Goal: Task Accomplishment & Management: Manage account settings

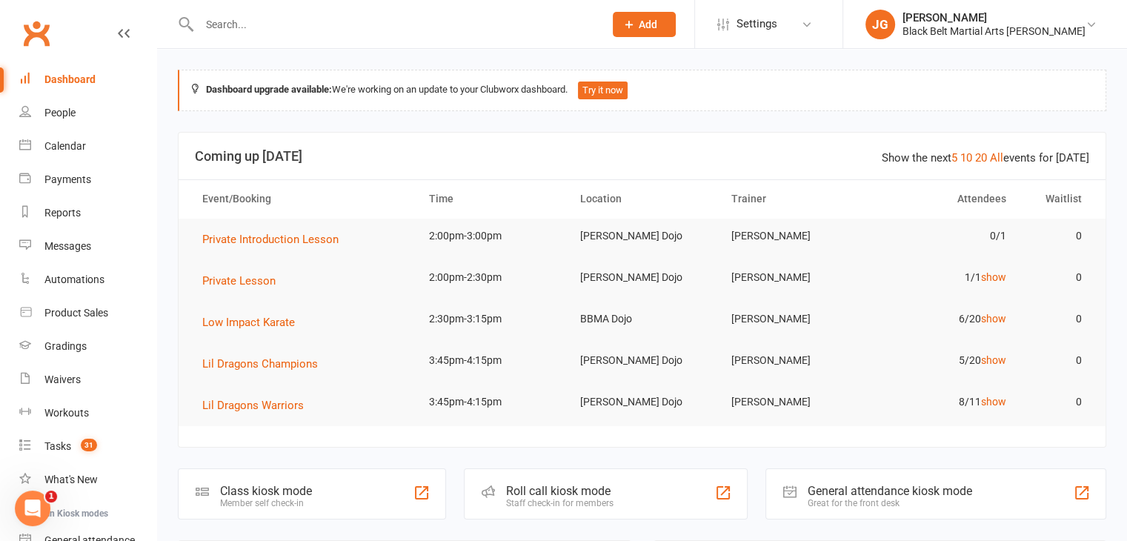
click at [801, 219] on td "[PERSON_NAME]" at bounding box center [792, 236] width 151 height 35
click at [801, 216] on th "Trainer" at bounding box center [792, 199] width 151 height 38
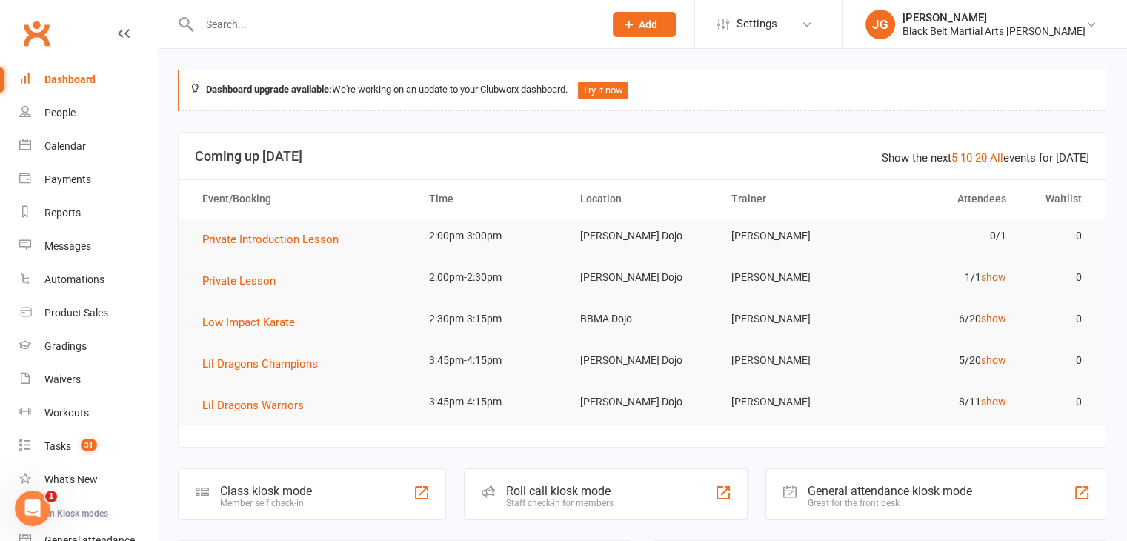
click at [801, 216] on th "Trainer" at bounding box center [792, 199] width 151 height 38
click at [804, 256] on tr "Private Introduction Lesson 2:00pm-3:00pm Hornsby Dojo Kathryn Marshall 0/1 0" at bounding box center [642, 239] width 927 height 41
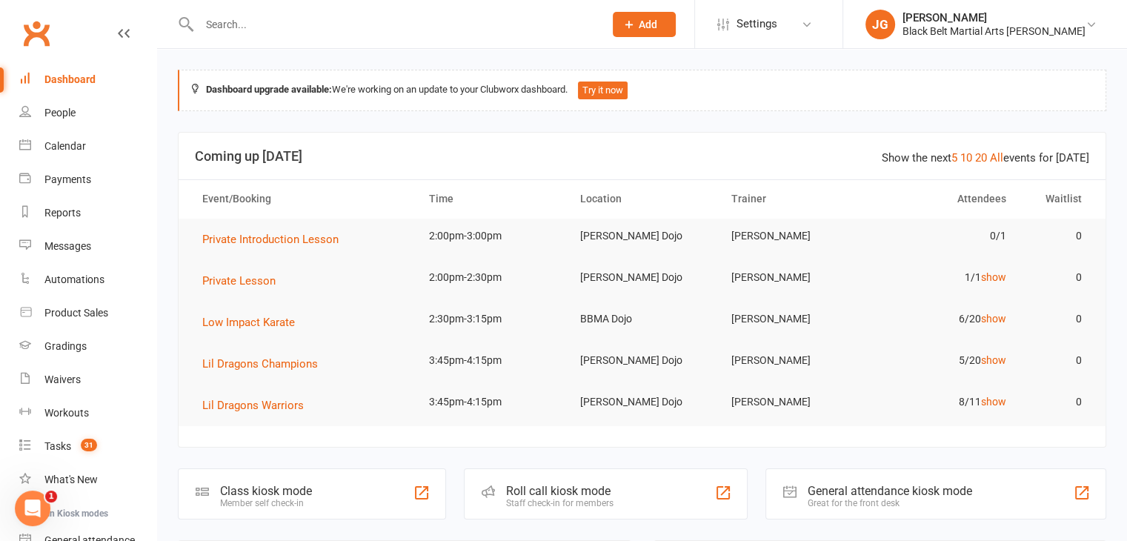
click at [800, 266] on td "Maggie Russell" at bounding box center [792, 277] width 151 height 35
click at [801, 321] on td "[PERSON_NAME]" at bounding box center [792, 318] width 151 height 35
click at [800, 319] on td "[PERSON_NAME]" at bounding box center [792, 318] width 151 height 35
drag, startPoint x: 812, startPoint y: 319, endPoint x: 750, endPoint y: 307, distance: 63.3
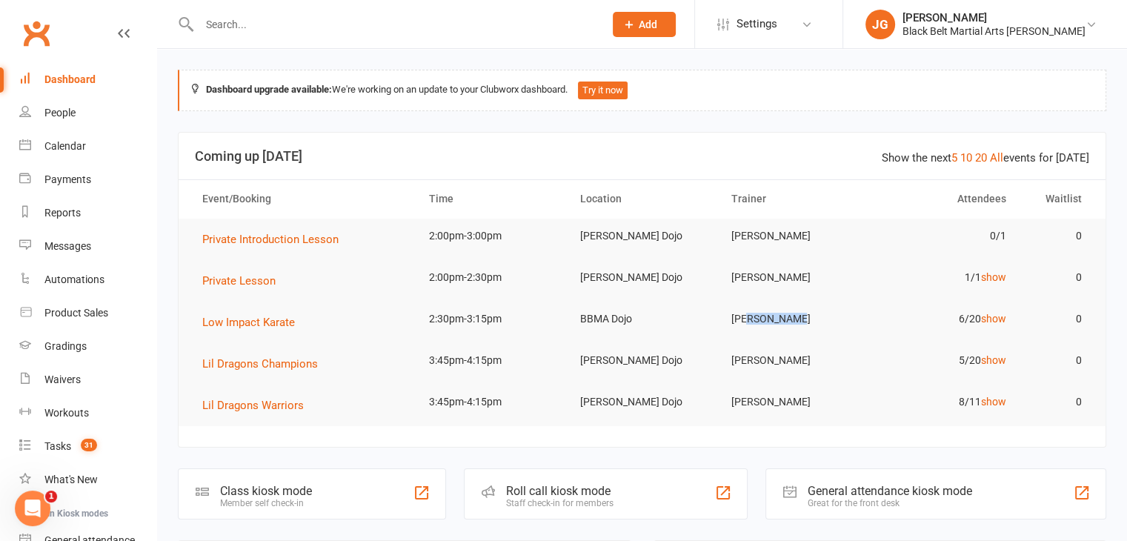
click at [750, 307] on td "[PERSON_NAME]" at bounding box center [792, 318] width 151 height 35
drag, startPoint x: 750, startPoint y: 307, endPoint x: 745, endPoint y: 313, distance: 8.0
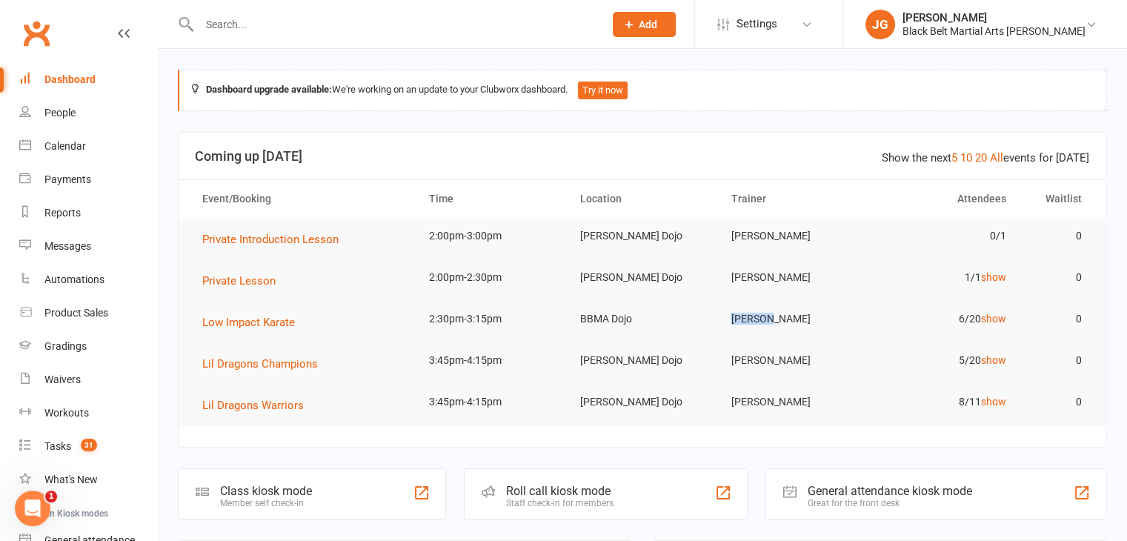
click at [745, 313] on td "[PERSON_NAME]" at bounding box center [792, 318] width 151 height 35
click at [745, 301] on td "[PERSON_NAME]" at bounding box center [792, 318] width 151 height 35
drag, startPoint x: 748, startPoint y: 288, endPoint x: 736, endPoint y: 296, distance: 14.4
click at [736, 296] on tr "Private Lesson 2:00pm-2:30pm Hornsby Dojo Maggie Russell 1/1 show 0" at bounding box center [642, 280] width 927 height 41
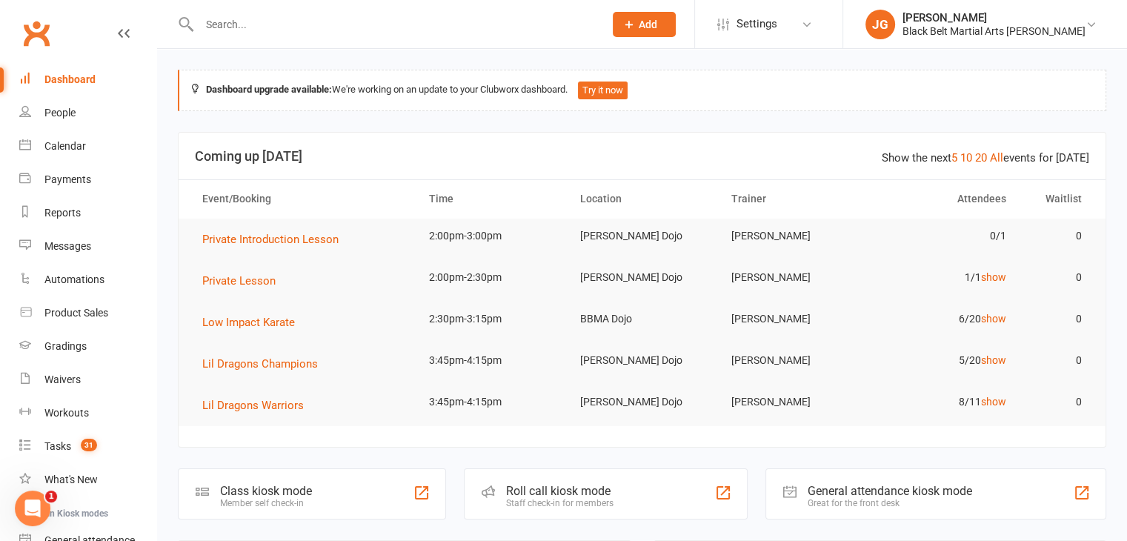
click at [736, 296] on tr "Private Lesson 2:00pm-2:30pm Hornsby Dojo Maggie Russell 1/1 show 0" at bounding box center [642, 280] width 927 height 41
click at [710, 307] on td "BBMA Dojo" at bounding box center [642, 318] width 151 height 35
click at [708, 309] on td "BBMA Dojo" at bounding box center [642, 318] width 151 height 35
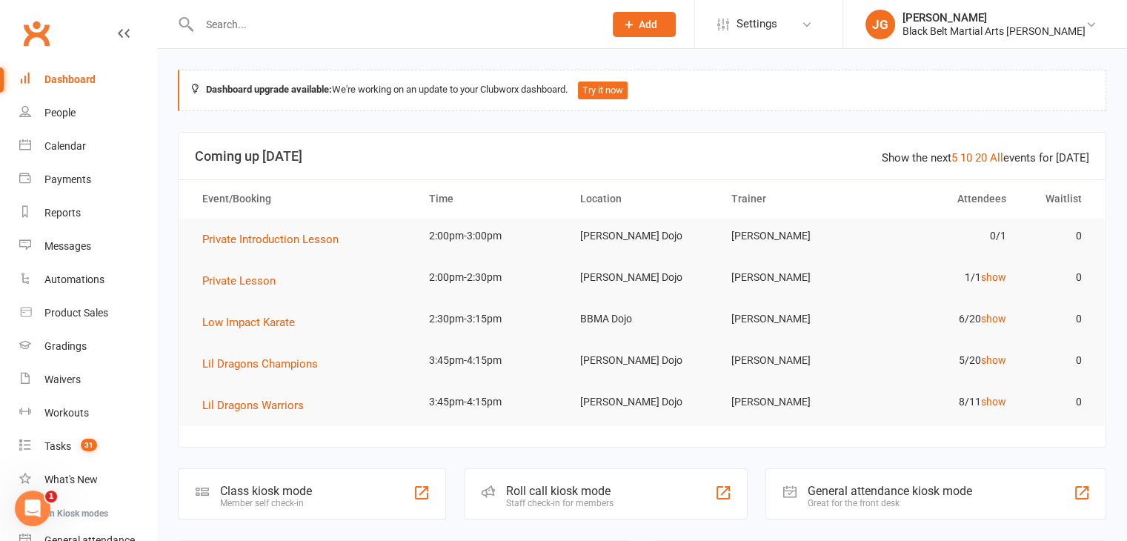
drag, startPoint x: 708, startPoint y: 309, endPoint x: 699, endPoint y: 323, distance: 17.1
click at [699, 323] on td "BBMA Dojo" at bounding box center [642, 318] width 151 height 35
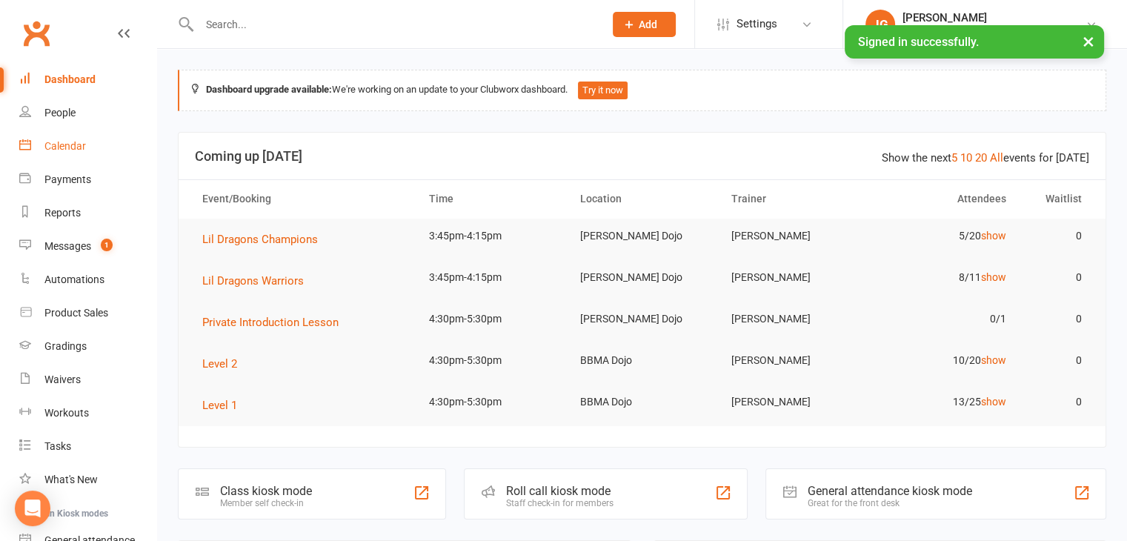
click at [65, 158] on link "Calendar" at bounding box center [87, 146] width 137 height 33
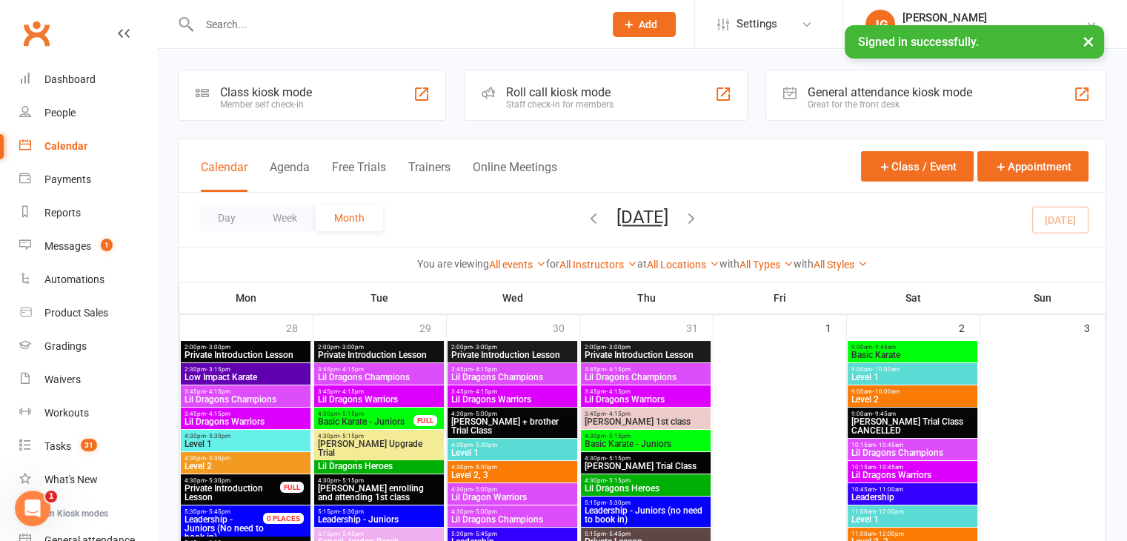
click at [699, 217] on icon "button" at bounding box center [691, 218] width 16 height 16
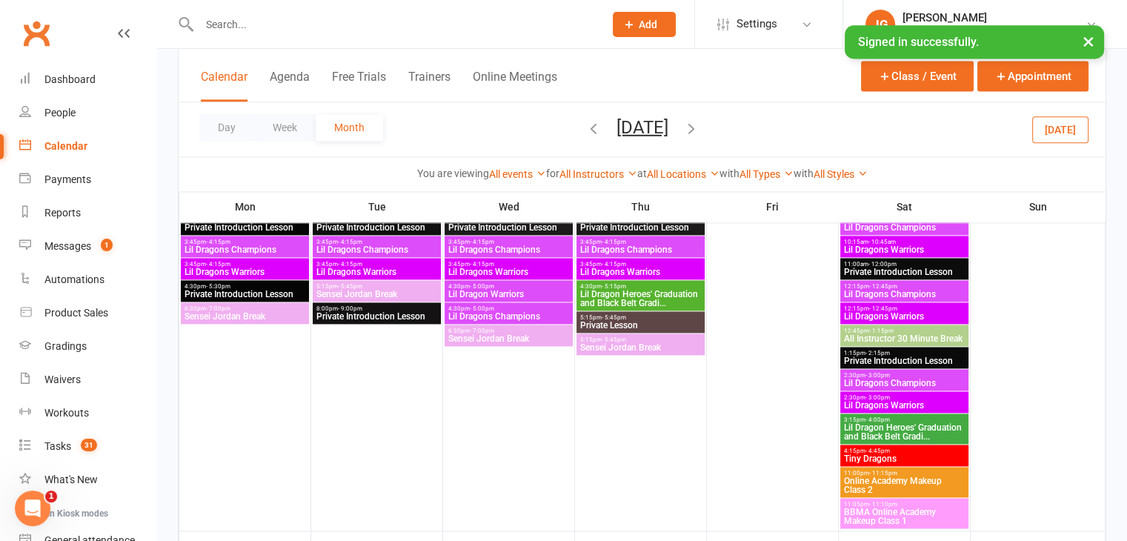
scroll to position [2080, 0]
click at [887, 427] on span "Lil Dragon Heroes' Graduation and Black Belt Gradi..." at bounding box center [904, 432] width 122 height 18
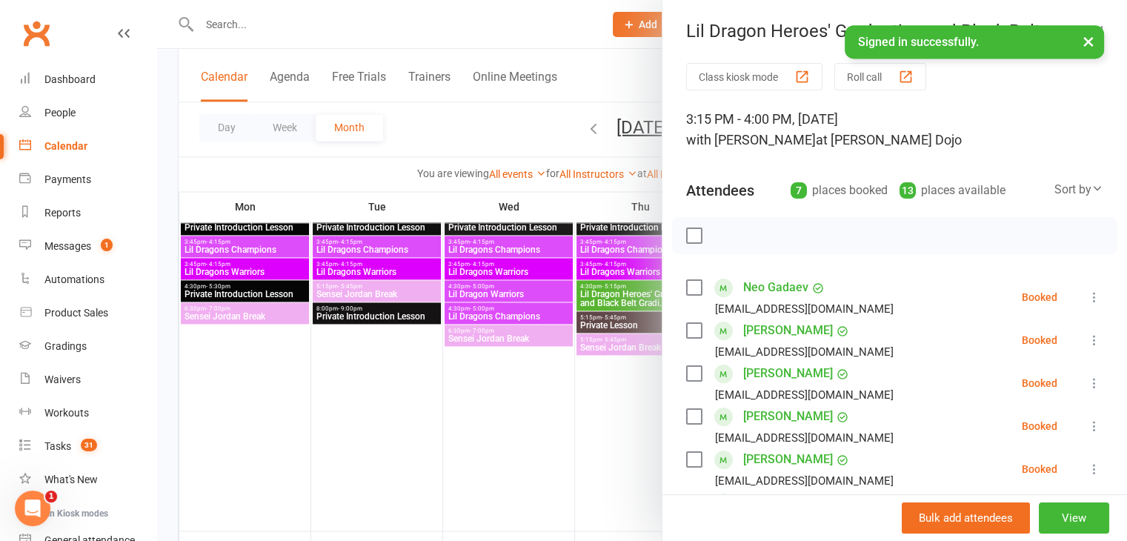
scroll to position [142, 0]
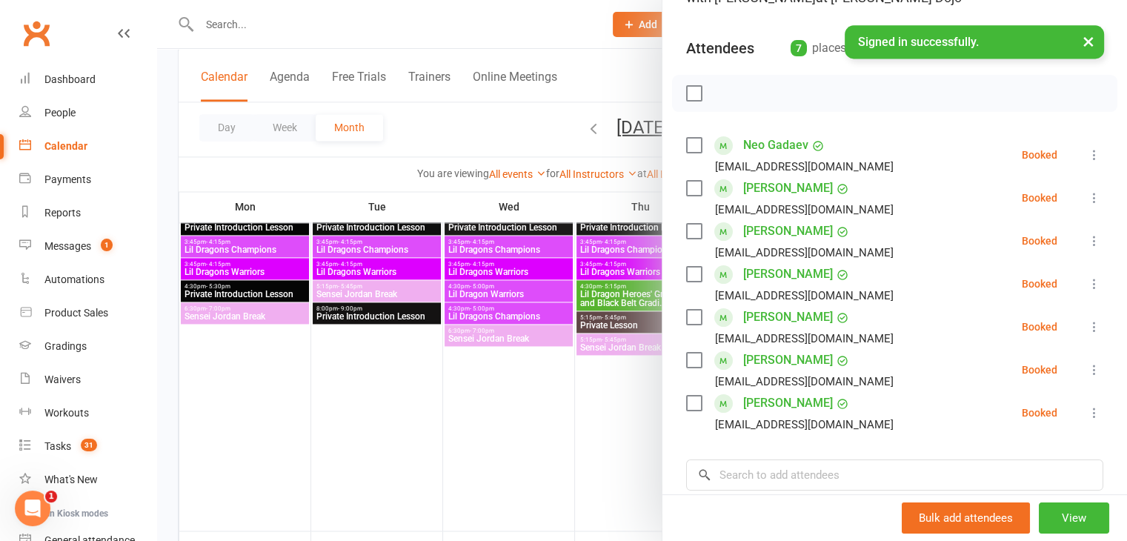
click at [510, 353] on div at bounding box center [642, 270] width 970 height 541
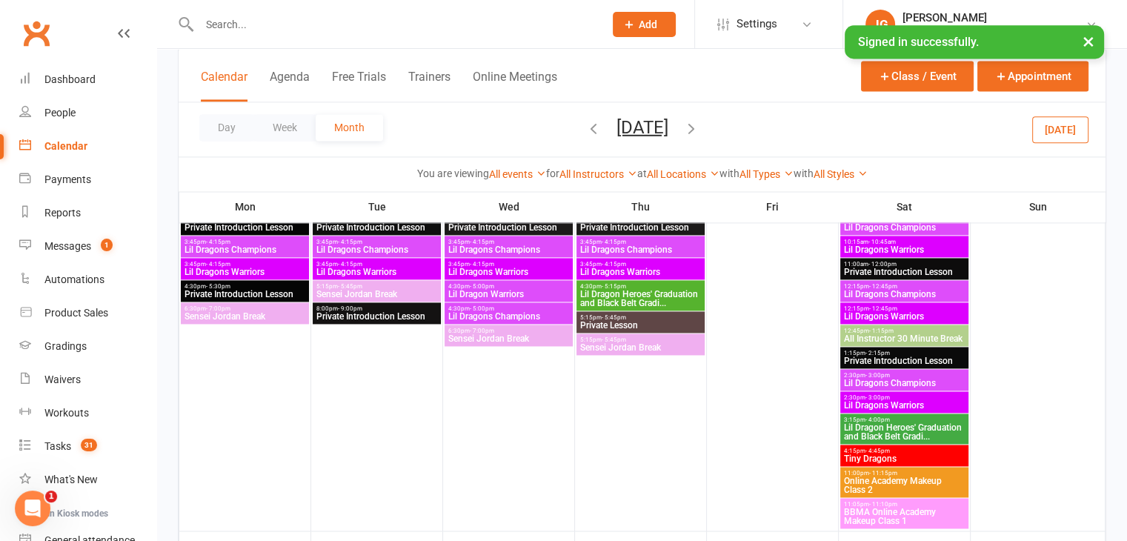
click at [650, 299] on span "Lil Dragon Heroes' Graduation and Black Belt Gradi..." at bounding box center [640, 299] width 122 height 18
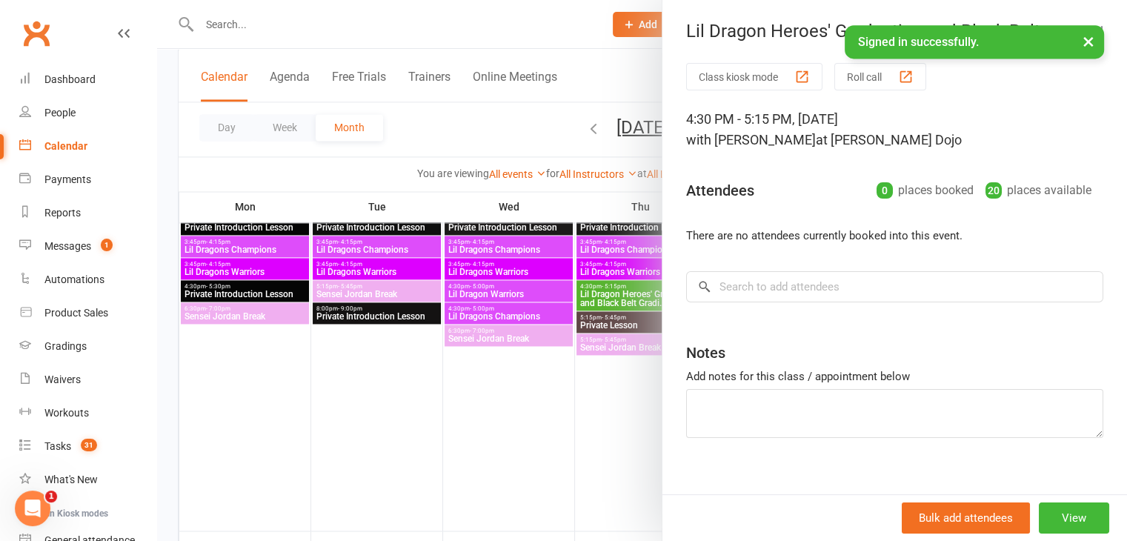
click at [547, 291] on div at bounding box center [642, 270] width 970 height 541
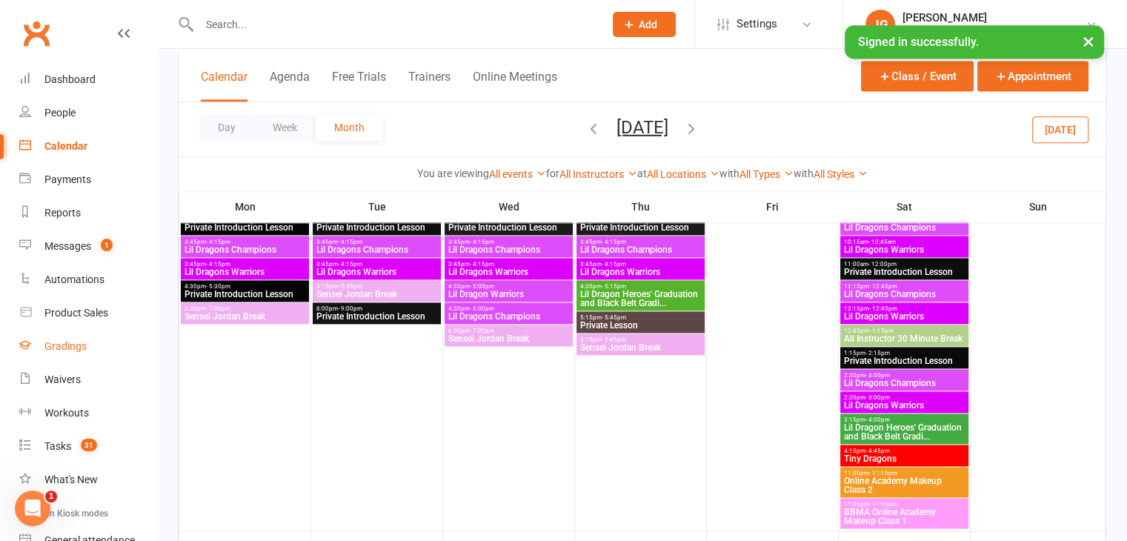
click at [61, 342] on div "Gradings" at bounding box center [65, 346] width 42 height 12
click at [1061, 131] on button "Today" at bounding box center [1060, 129] width 56 height 27
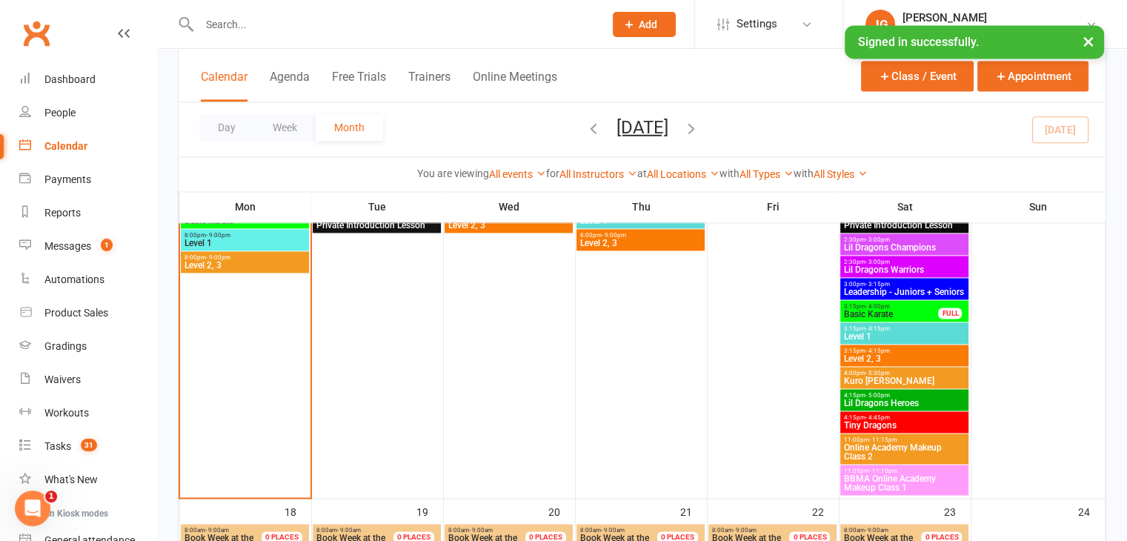
scroll to position [2092, 0]
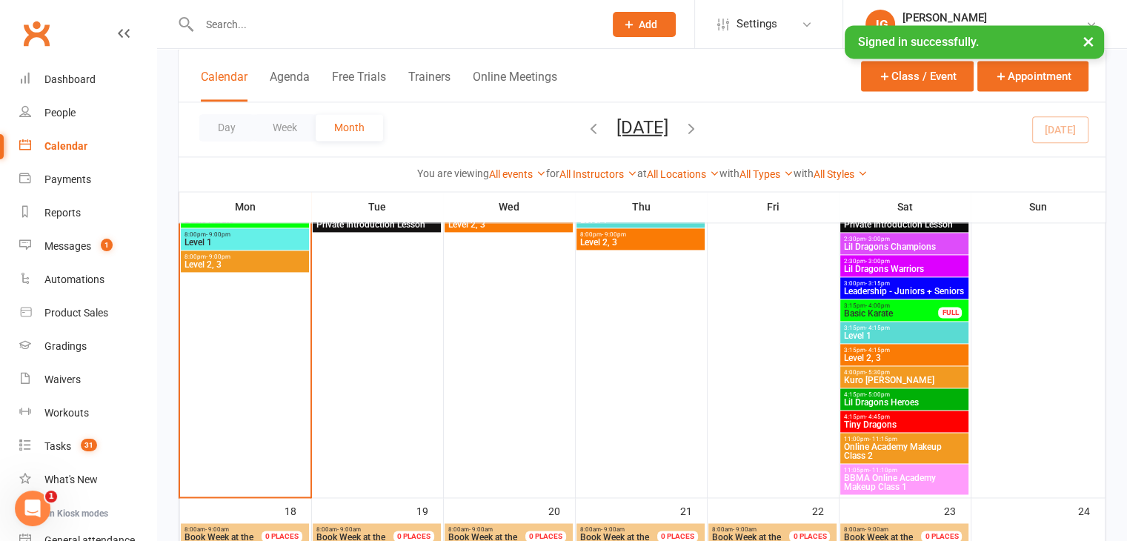
click at [919, 400] on span "Lil Dragons Heroes" at bounding box center [904, 402] width 122 height 9
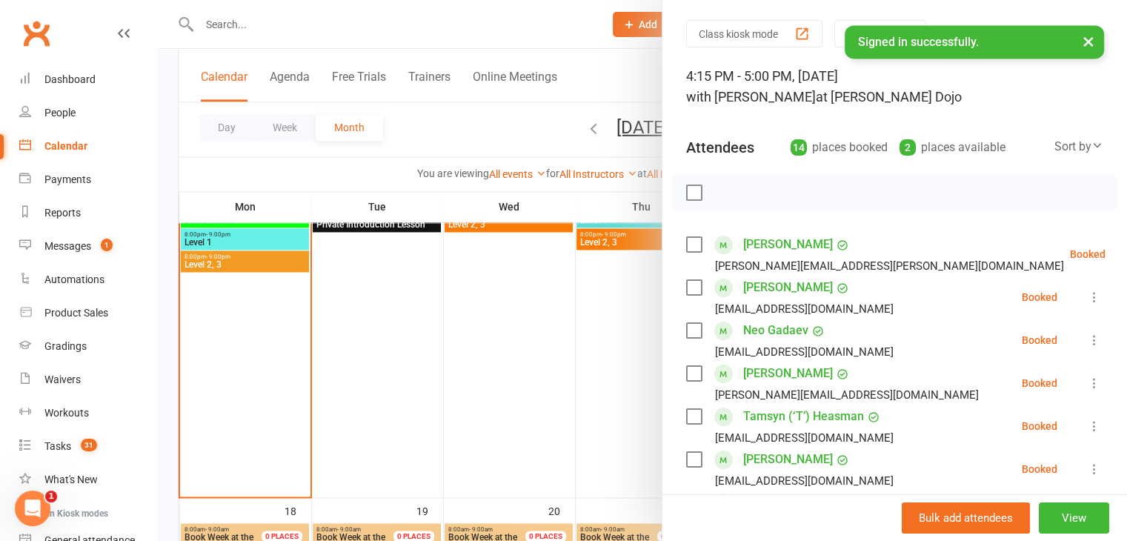
scroll to position [44, 0]
click at [575, 381] on div at bounding box center [642, 270] width 970 height 541
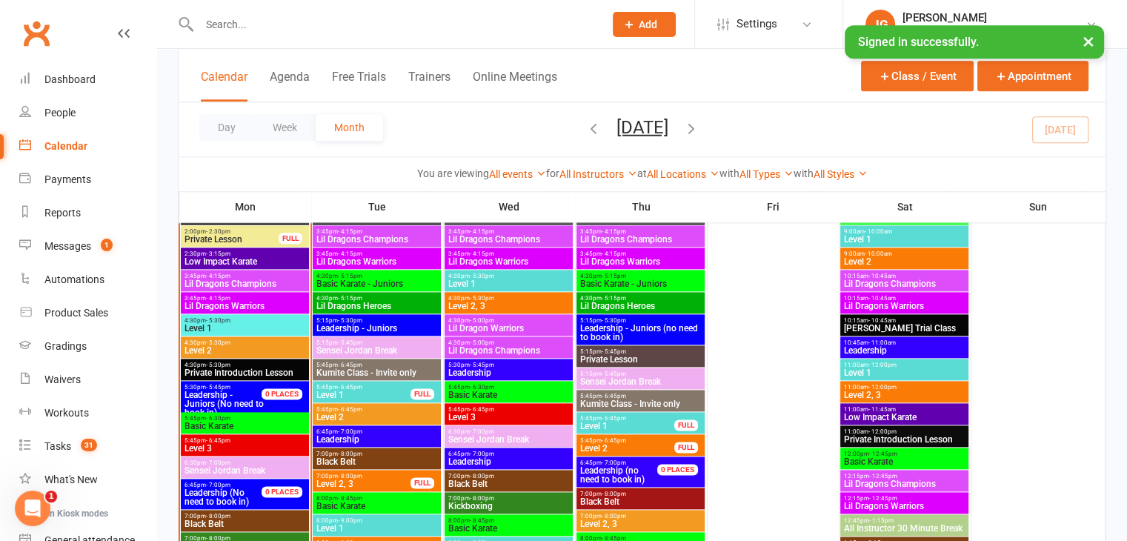
scroll to position [1742, 0]
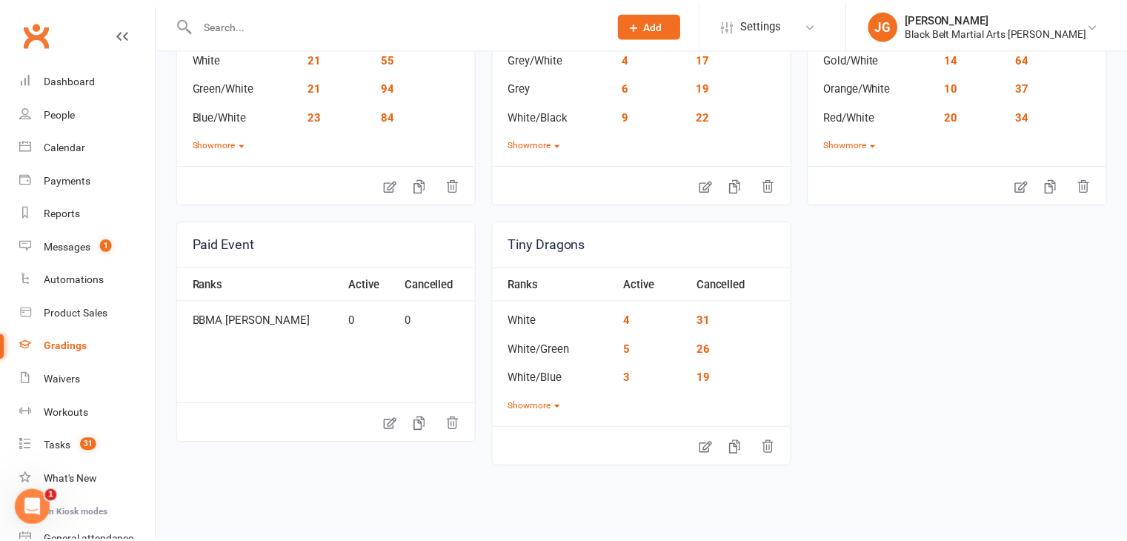
scroll to position [1398, 0]
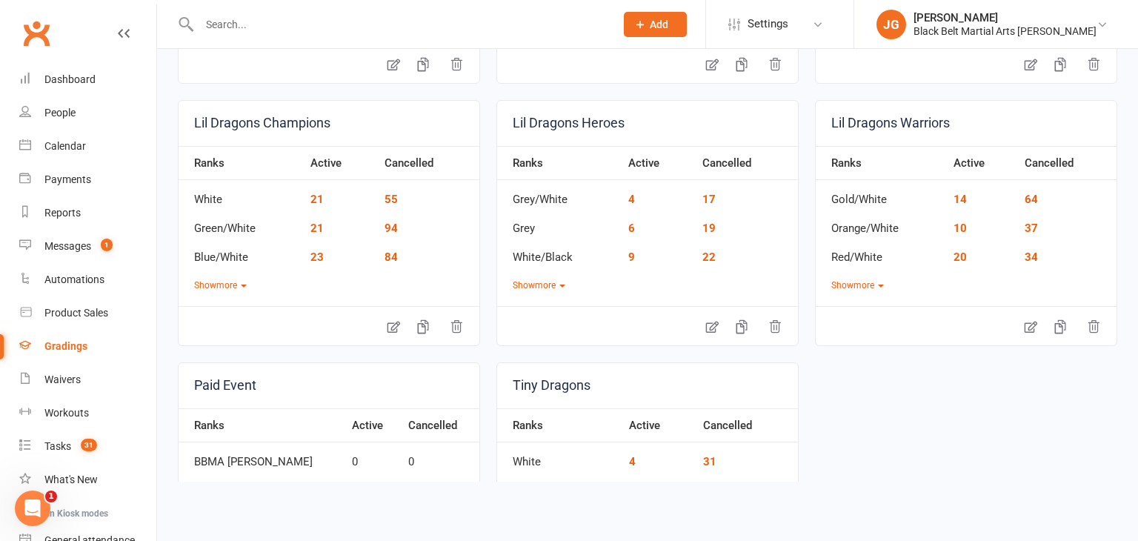
click at [621, 250] on td "9" at bounding box center [658, 252] width 74 height 29
click at [628, 253] on link "9" at bounding box center [631, 256] width 7 height 13
click at [309, 16] on input "text" at bounding box center [400, 24] width 410 height 21
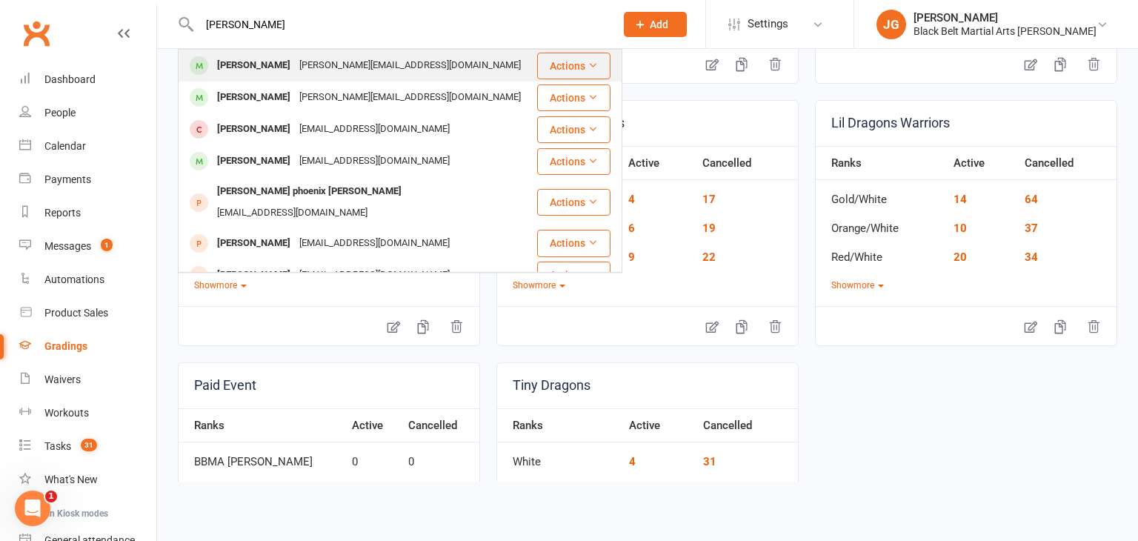
type input "[PERSON_NAME]"
click at [319, 61] on div "[PERSON_NAME][EMAIL_ADDRESS][DOMAIN_NAME]" at bounding box center [410, 65] width 230 height 21
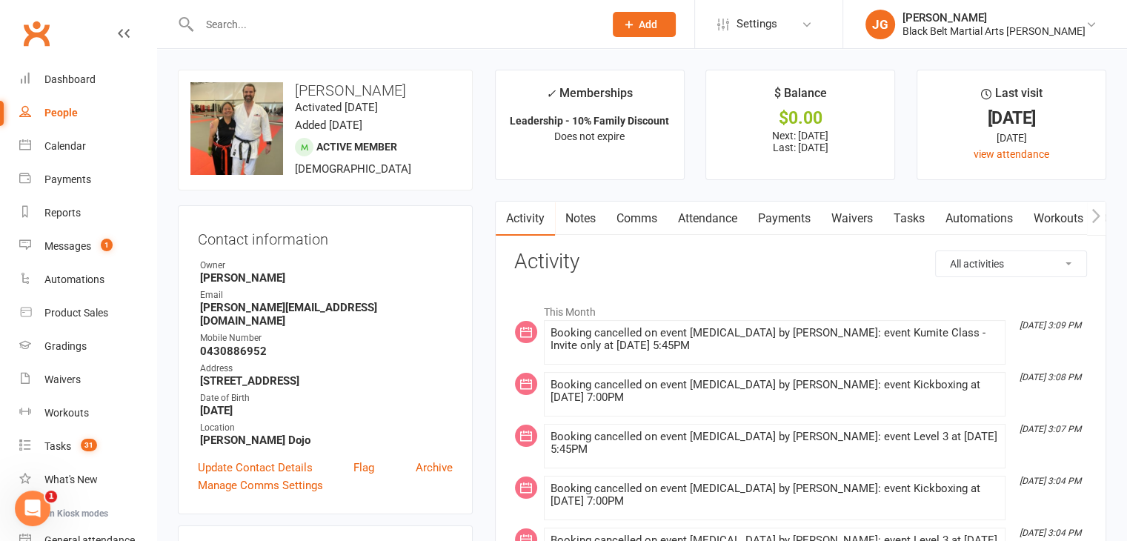
click at [376, 13] on div at bounding box center [386, 24] width 416 height 48
click at [303, 27] on input "text" at bounding box center [394, 24] width 399 height 21
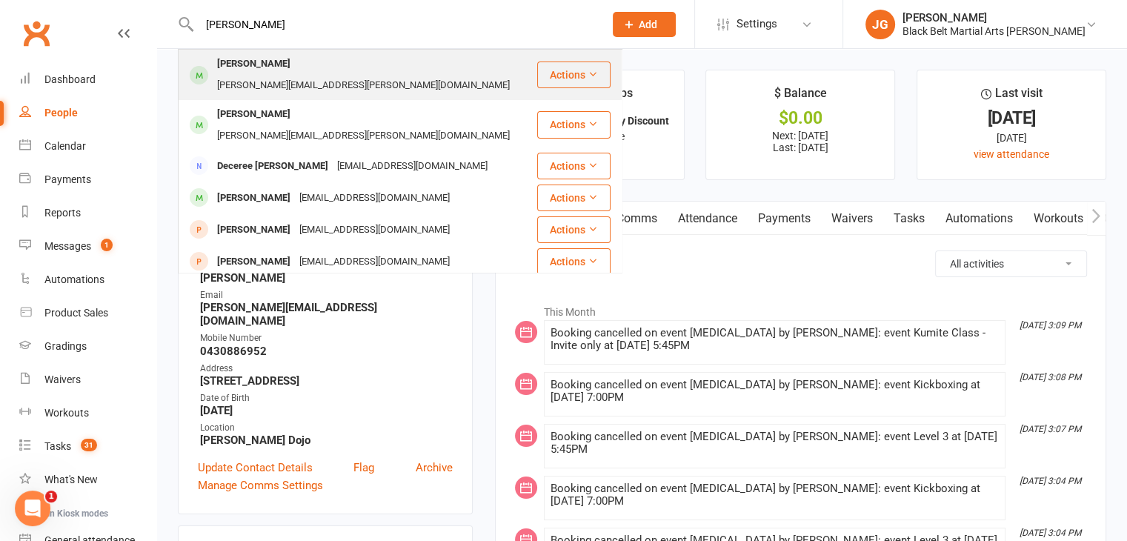
type input "[PERSON_NAME]"
click at [284, 64] on div "[PERSON_NAME]" at bounding box center [254, 63] width 82 height 21
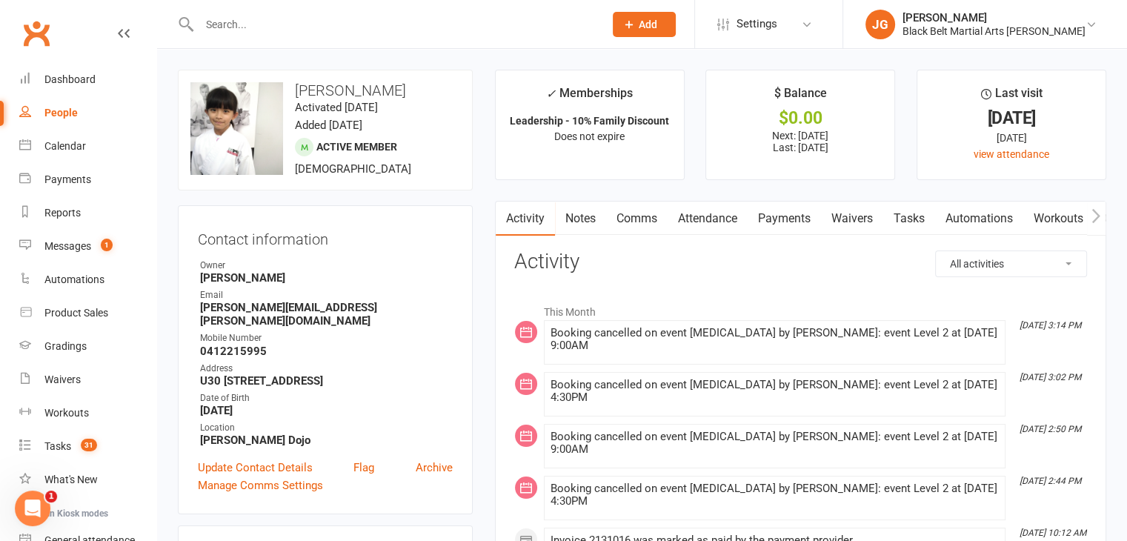
click at [449, 17] on input "text" at bounding box center [394, 24] width 399 height 21
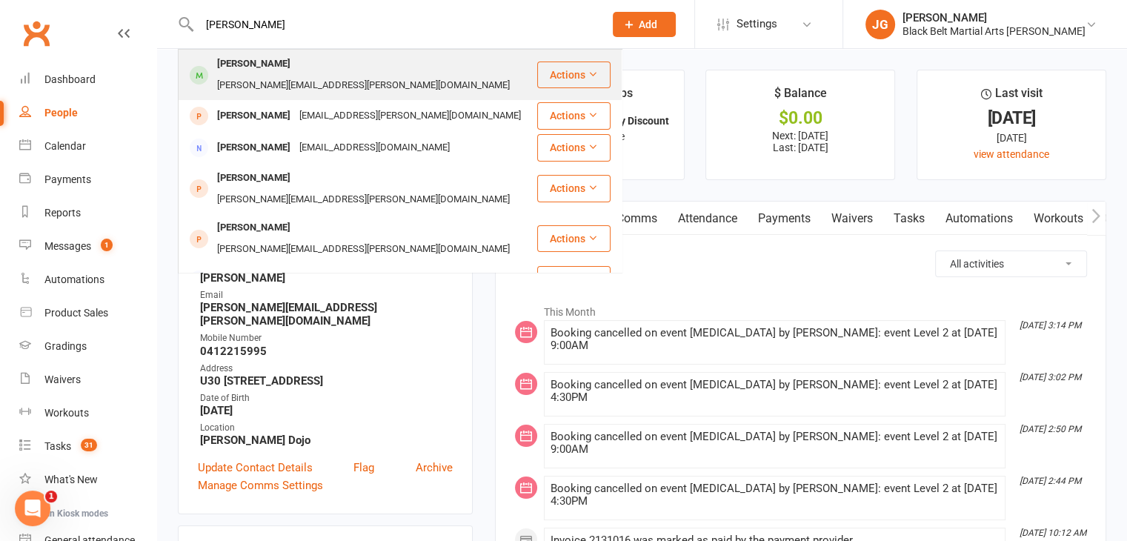
type input "[PERSON_NAME]"
click at [407, 75] on div "[PERSON_NAME][EMAIL_ADDRESS][PERSON_NAME][DOMAIN_NAME]" at bounding box center [363, 85] width 301 height 21
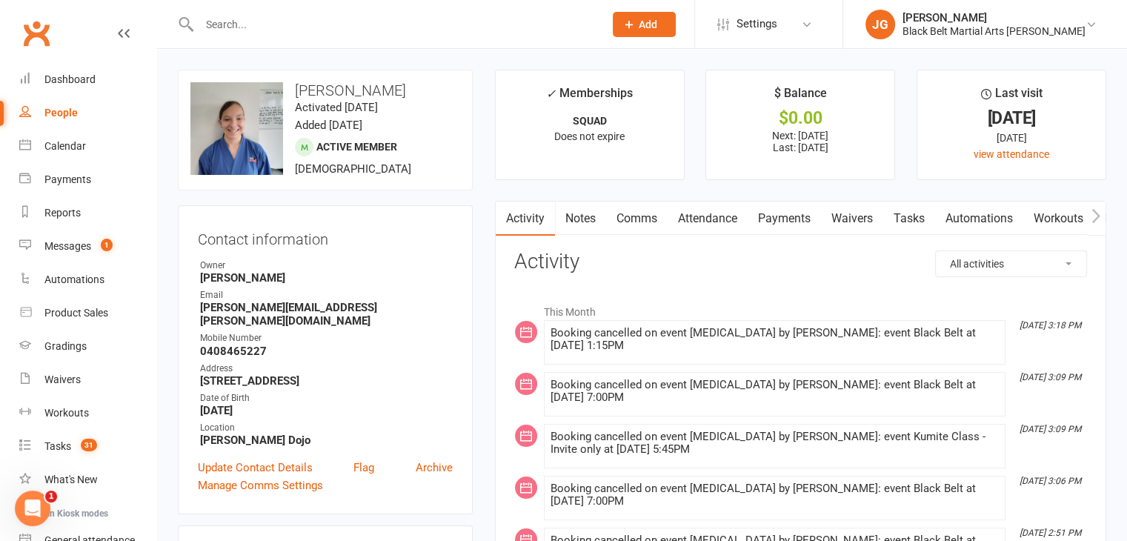
click at [571, 214] on link "Notes" at bounding box center [580, 218] width 51 height 34
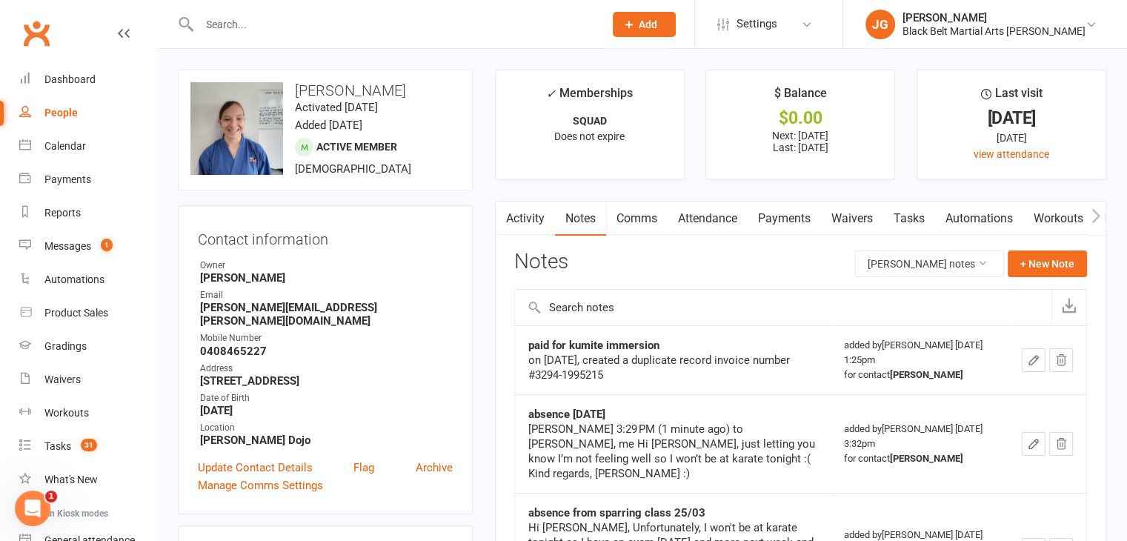
click at [725, 215] on link "Attendance" at bounding box center [707, 218] width 80 height 34
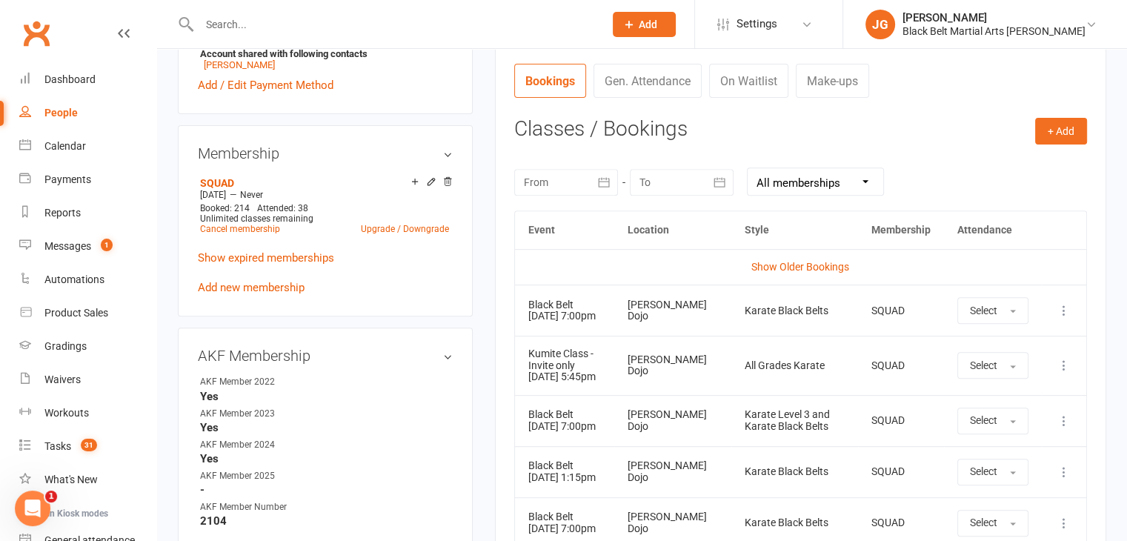
scroll to position [572, 0]
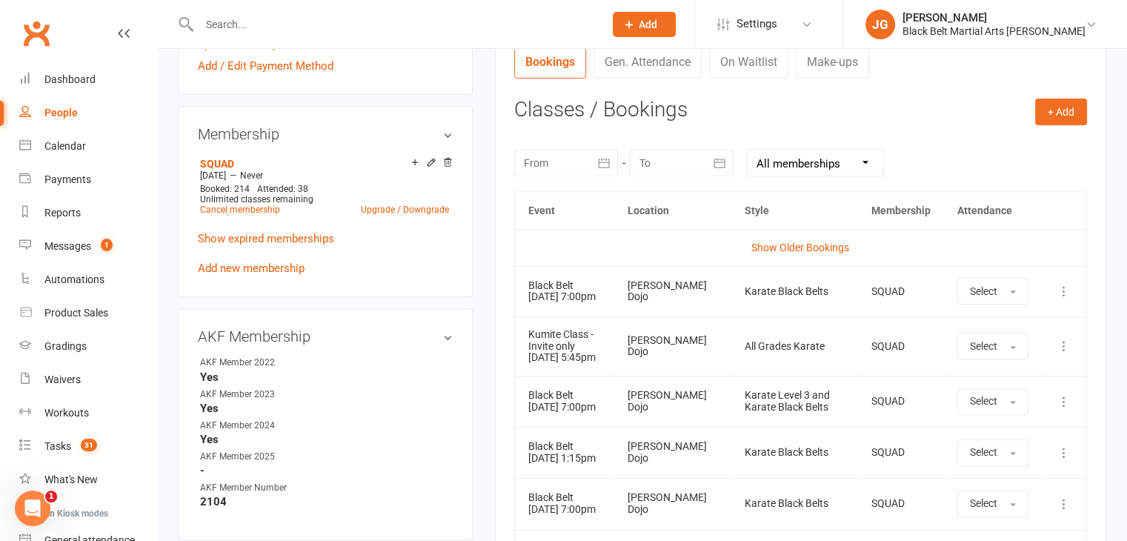
click at [571, 164] on div at bounding box center [566, 163] width 104 height 27
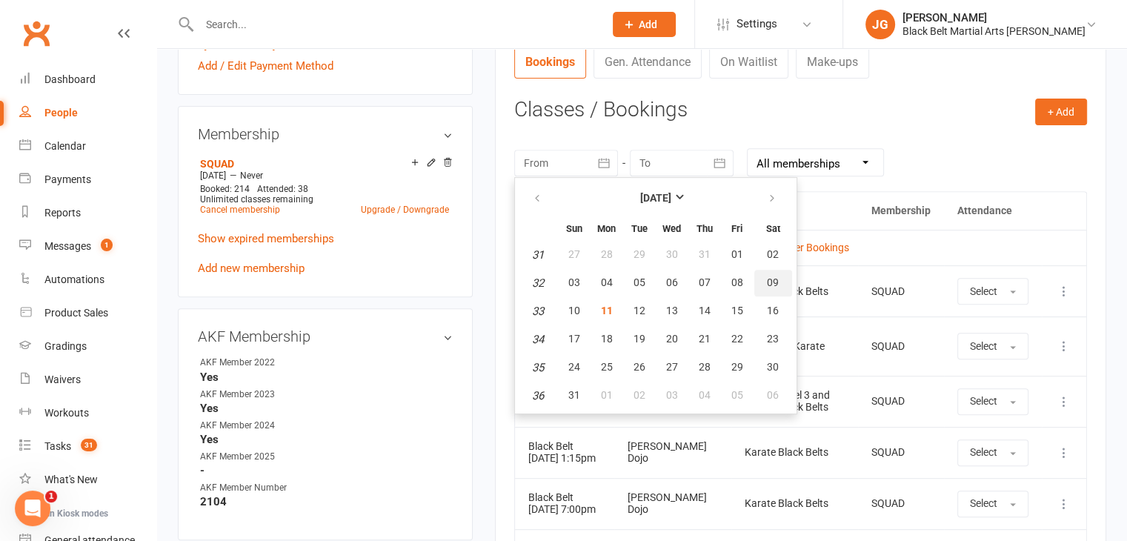
click at [767, 276] on span "09" at bounding box center [773, 282] width 12 height 12
type input "[DATE]"
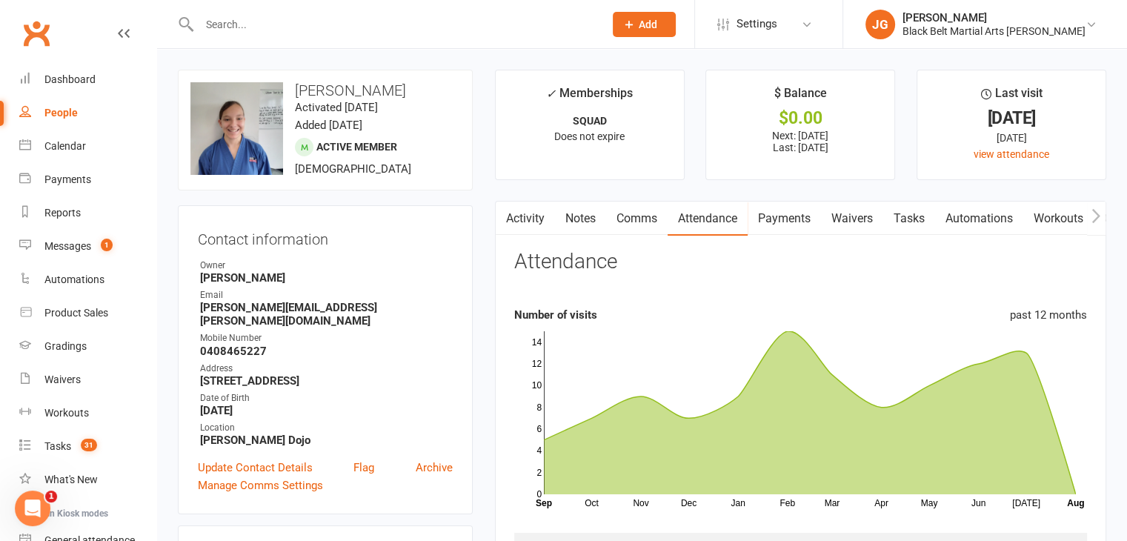
scroll to position [0, 0]
click at [503, 144] on li "✓ Memberships SQUAD Does not expire" at bounding box center [590, 125] width 190 height 110
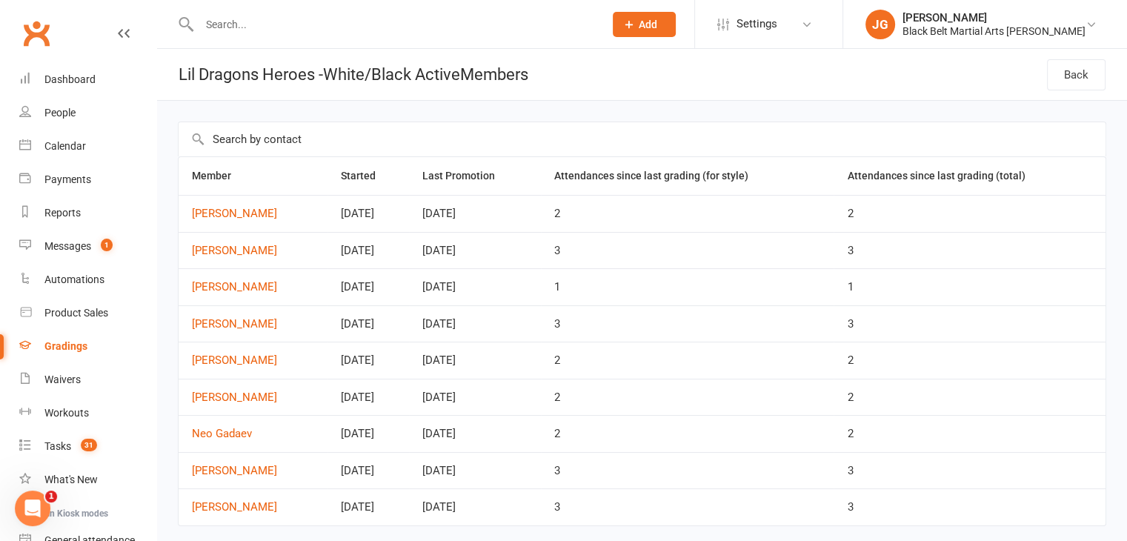
scroll to position [47, 0]
